Goal: Subscribe to service/newsletter

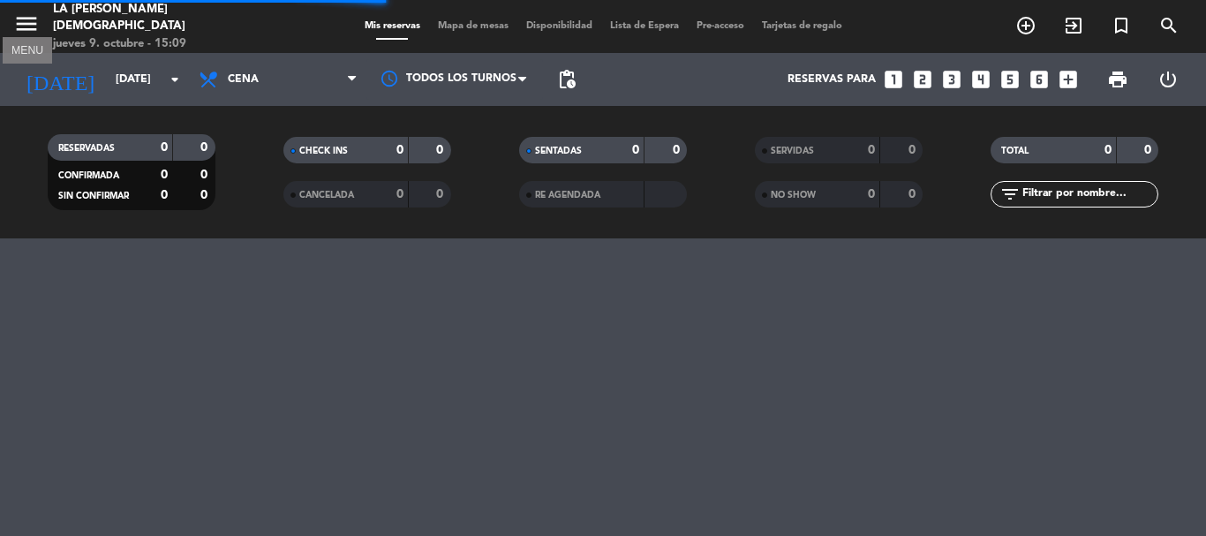
click at [32, 17] on icon "menu" at bounding box center [26, 24] width 26 height 26
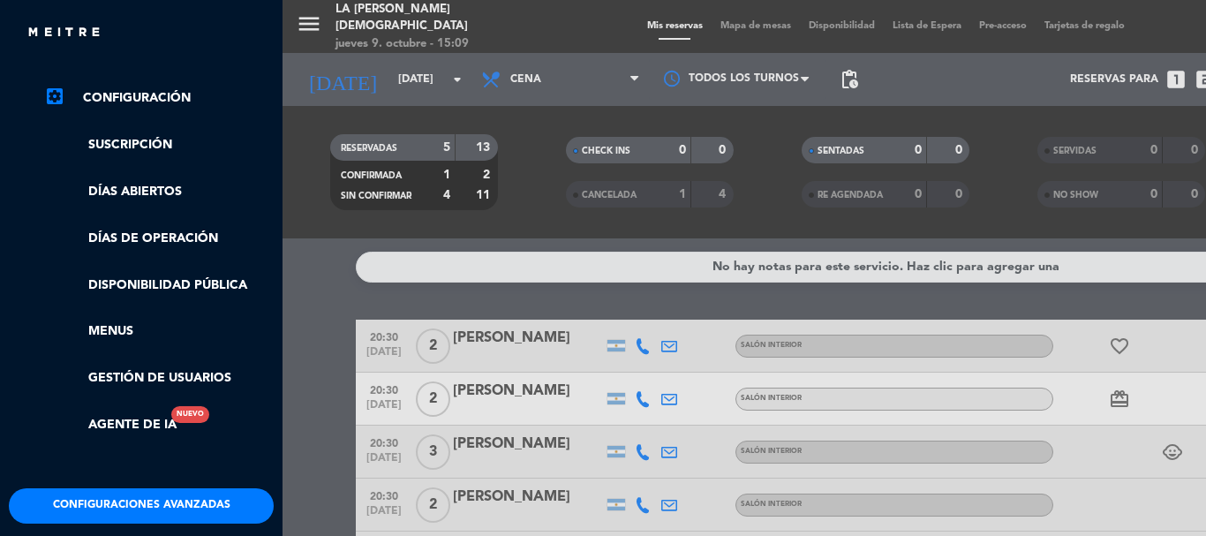
scroll to position [353, 0]
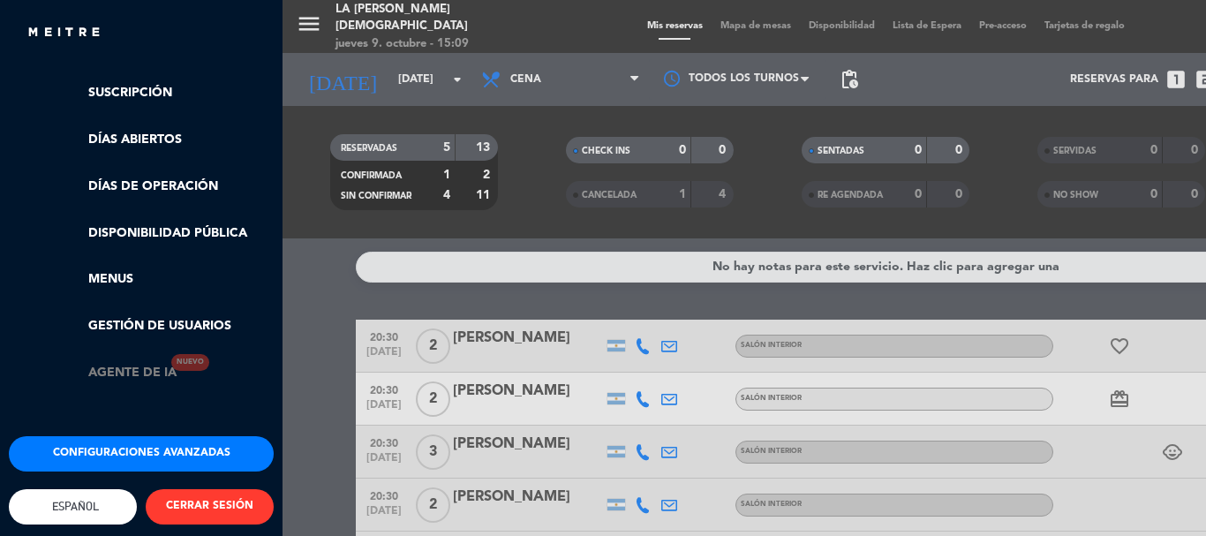
click at [164, 377] on link "Agente de IA Nuevo" at bounding box center [110, 373] width 132 height 20
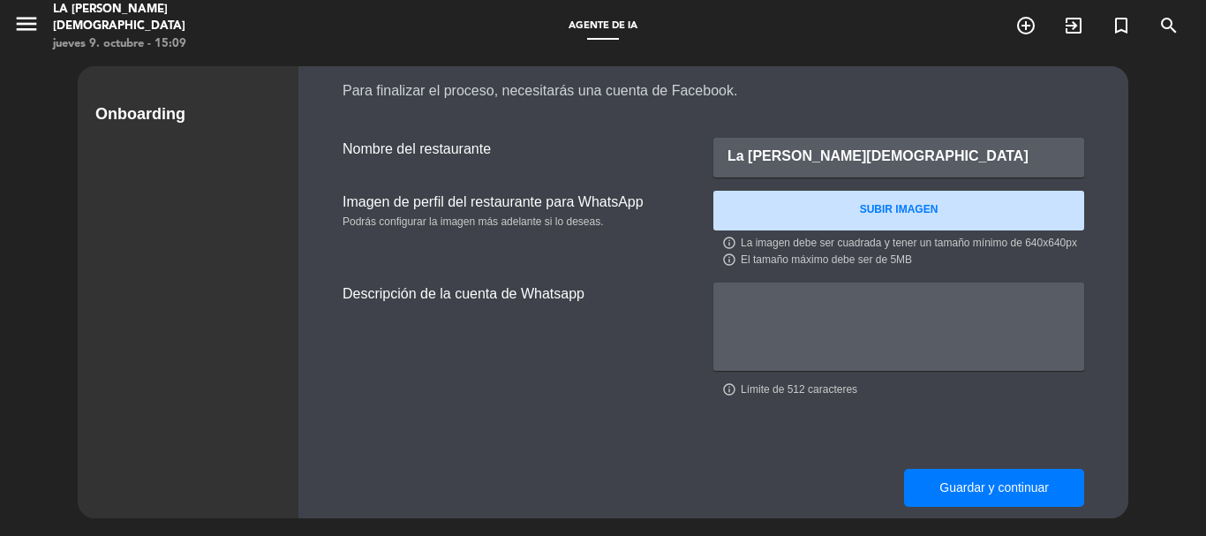
scroll to position [210, 0]
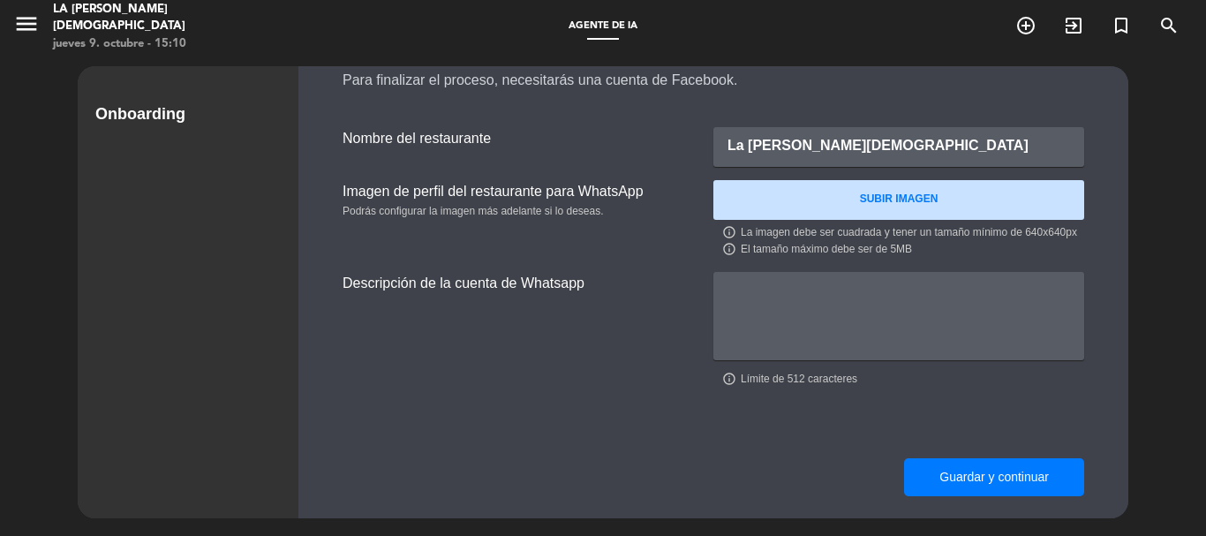
click at [826, 291] on textarea at bounding box center [899, 316] width 371 height 88
click at [868, 202] on ngx-dropzone-label "SUBIR IMAGEN" at bounding box center [899, 200] width 79 height 18
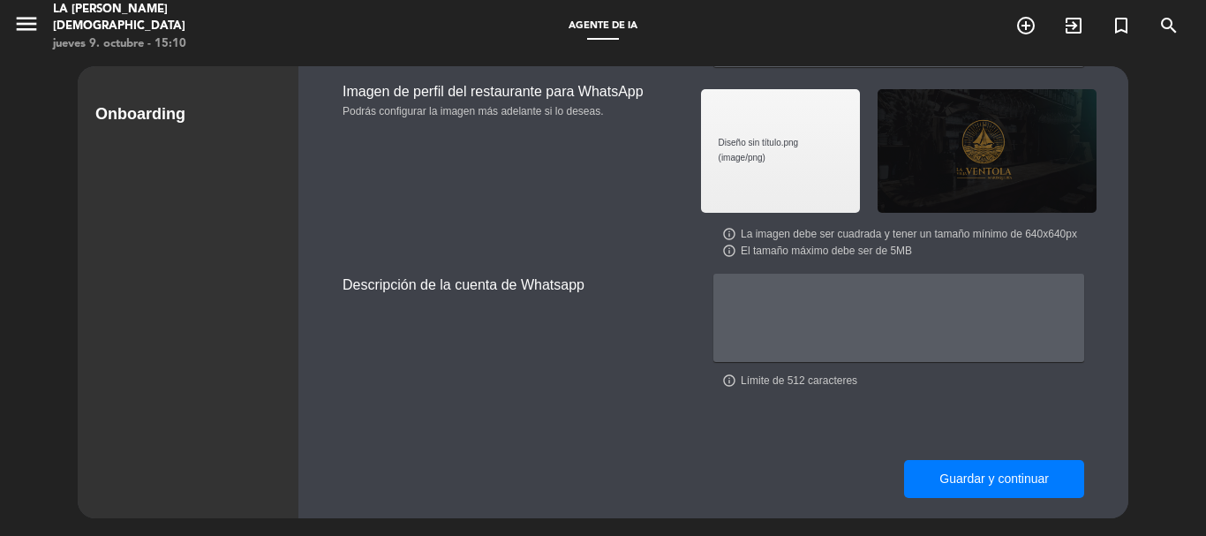
scroll to position [312, 0]
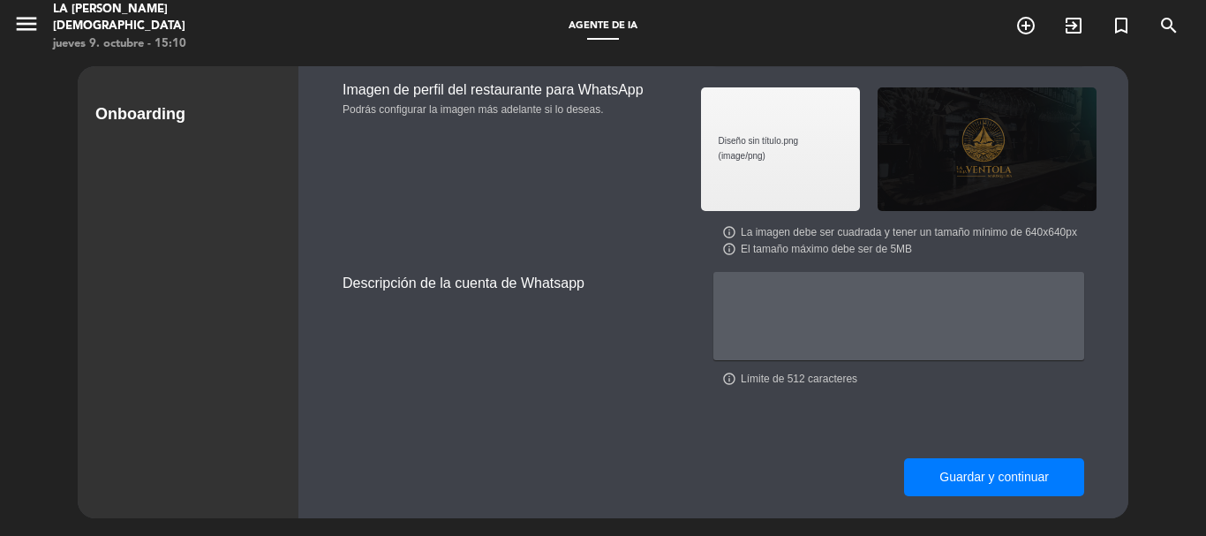
click at [1018, 473] on button "Guardar y continuar" at bounding box center [994, 477] width 180 height 38
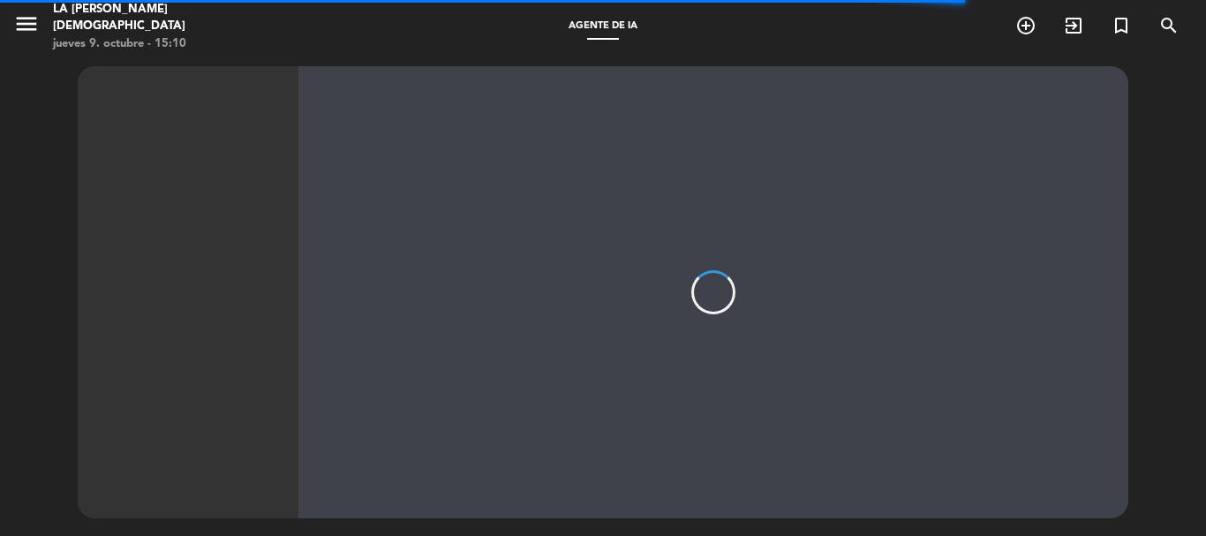
scroll to position [0, 0]
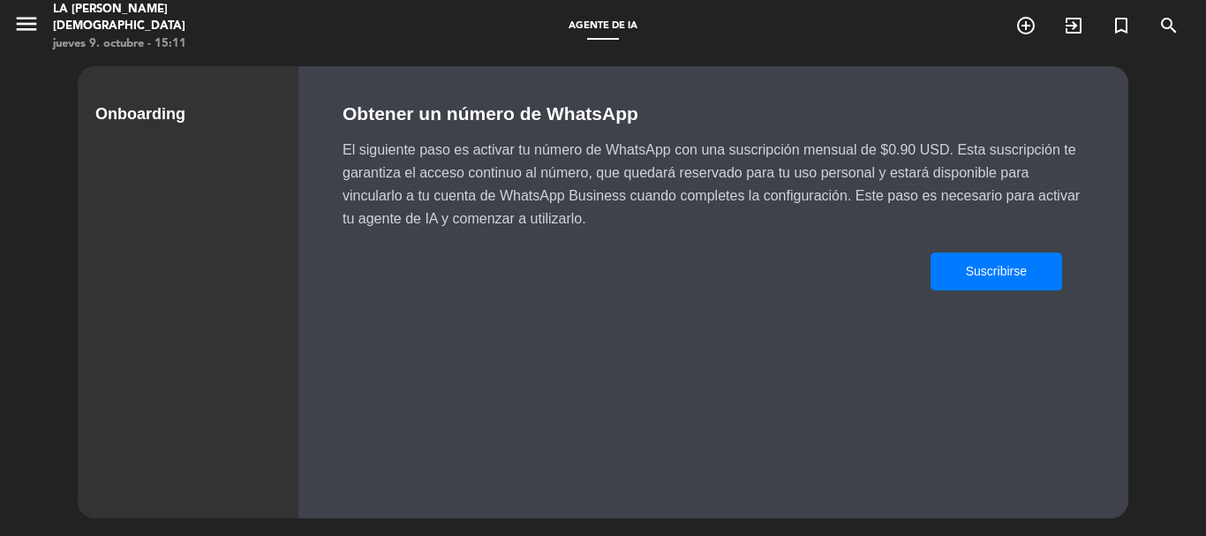
click at [1019, 272] on button "Suscribirse" at bounding box center [997, 272] width 132 height 38
